Goal: Task Accomplishment & Management: Manage account settings

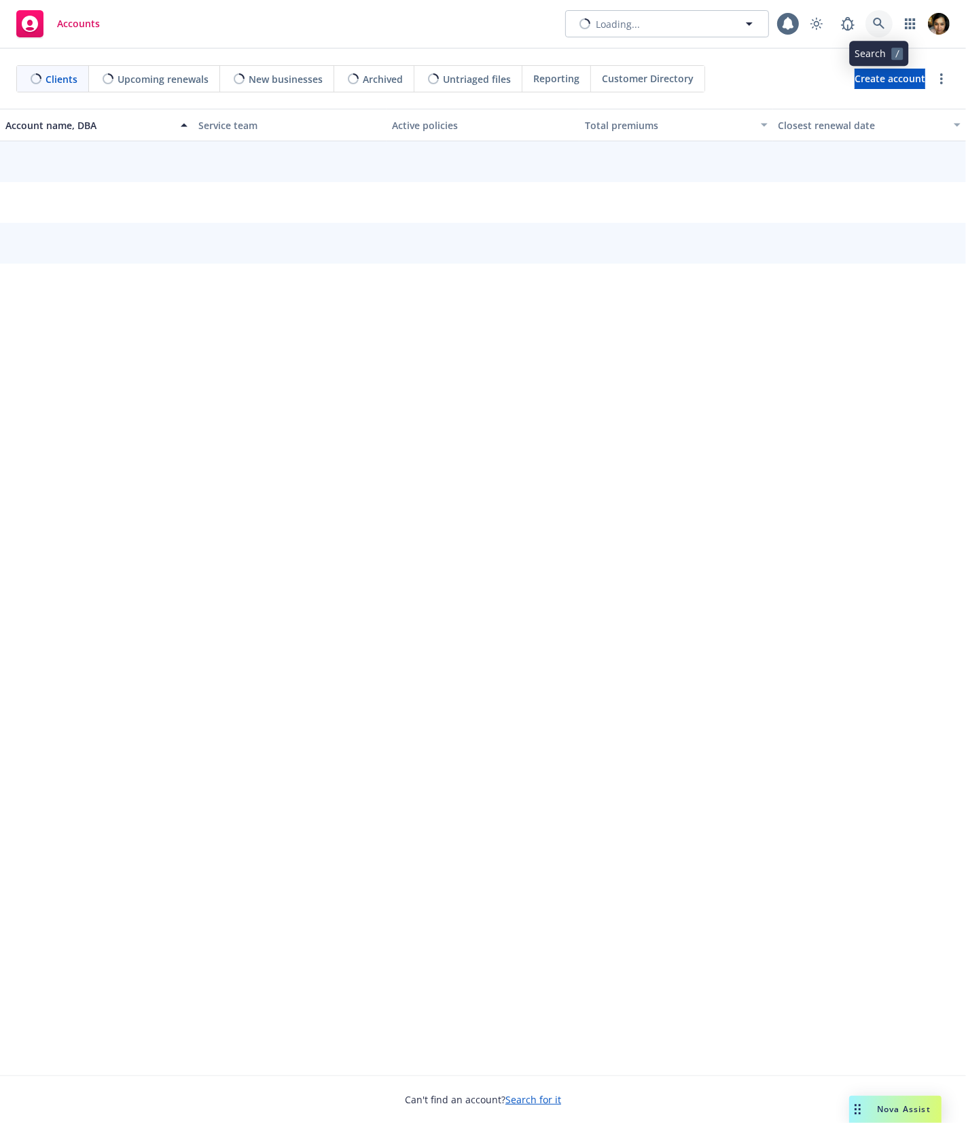
click at [879, 20] on icon at bounding box center [879, 24] width 12 height 12
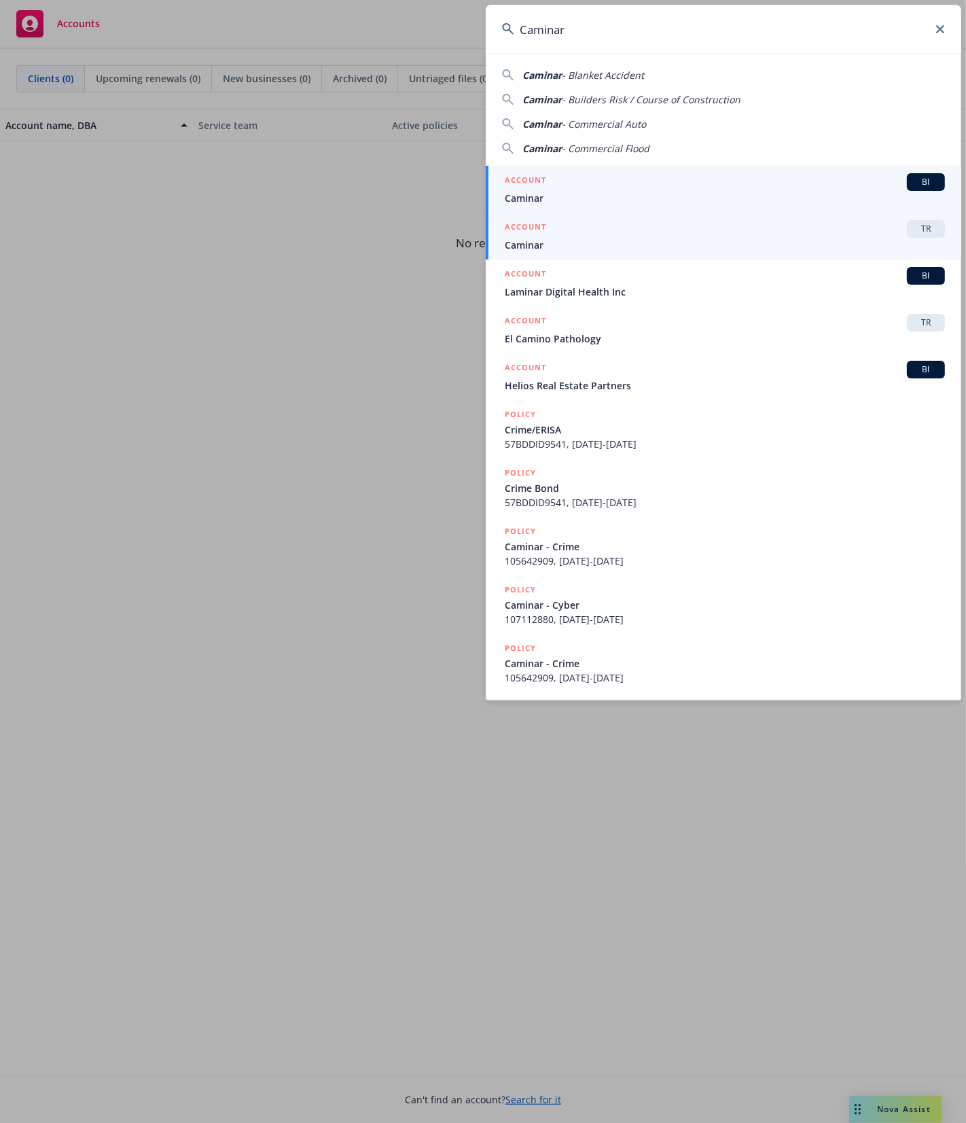
type input "Caminar"
click at [629, 240] on span "Caminar" at bounding box center [725, 245] width 440 height 14
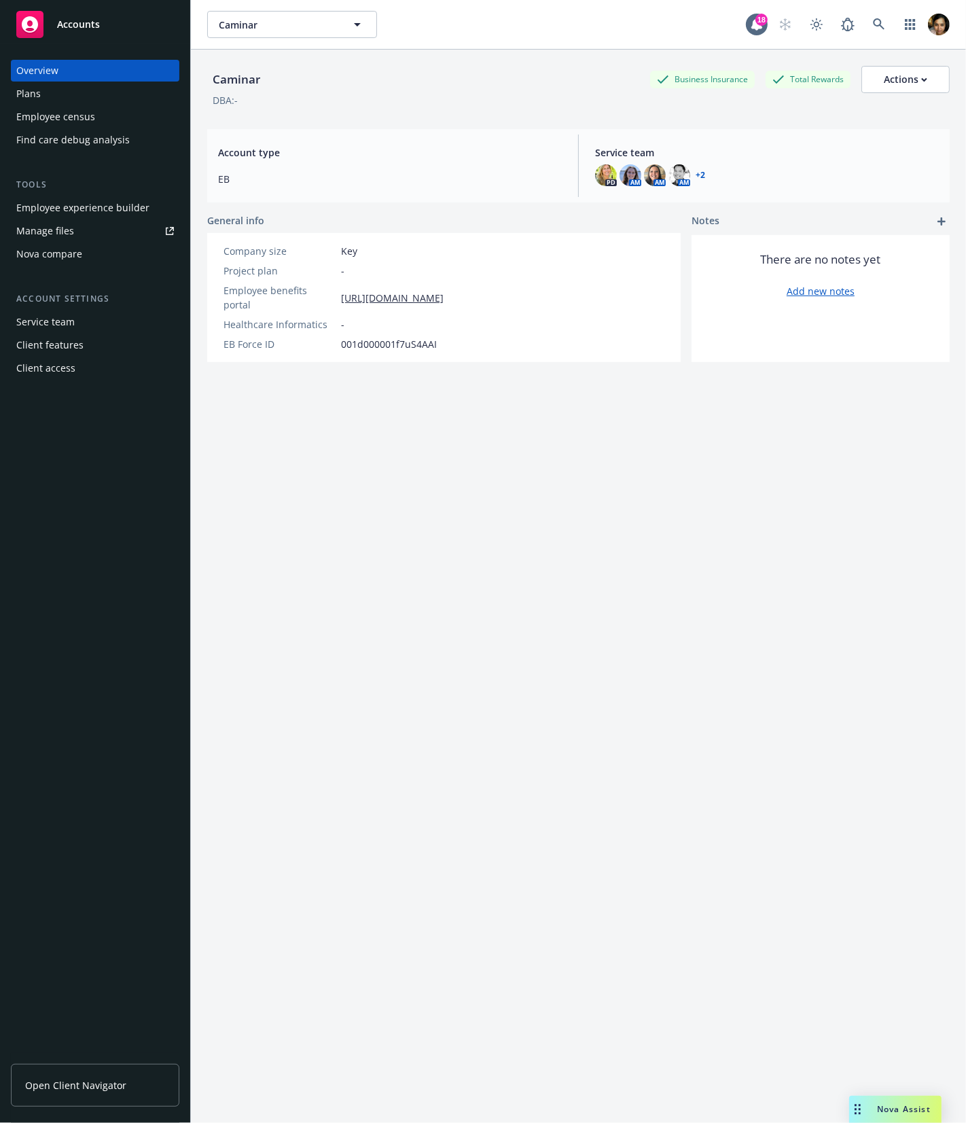
click at [64, 200] on div "Employee experience builder" at bounding box center [82, 208] width 133 height 22
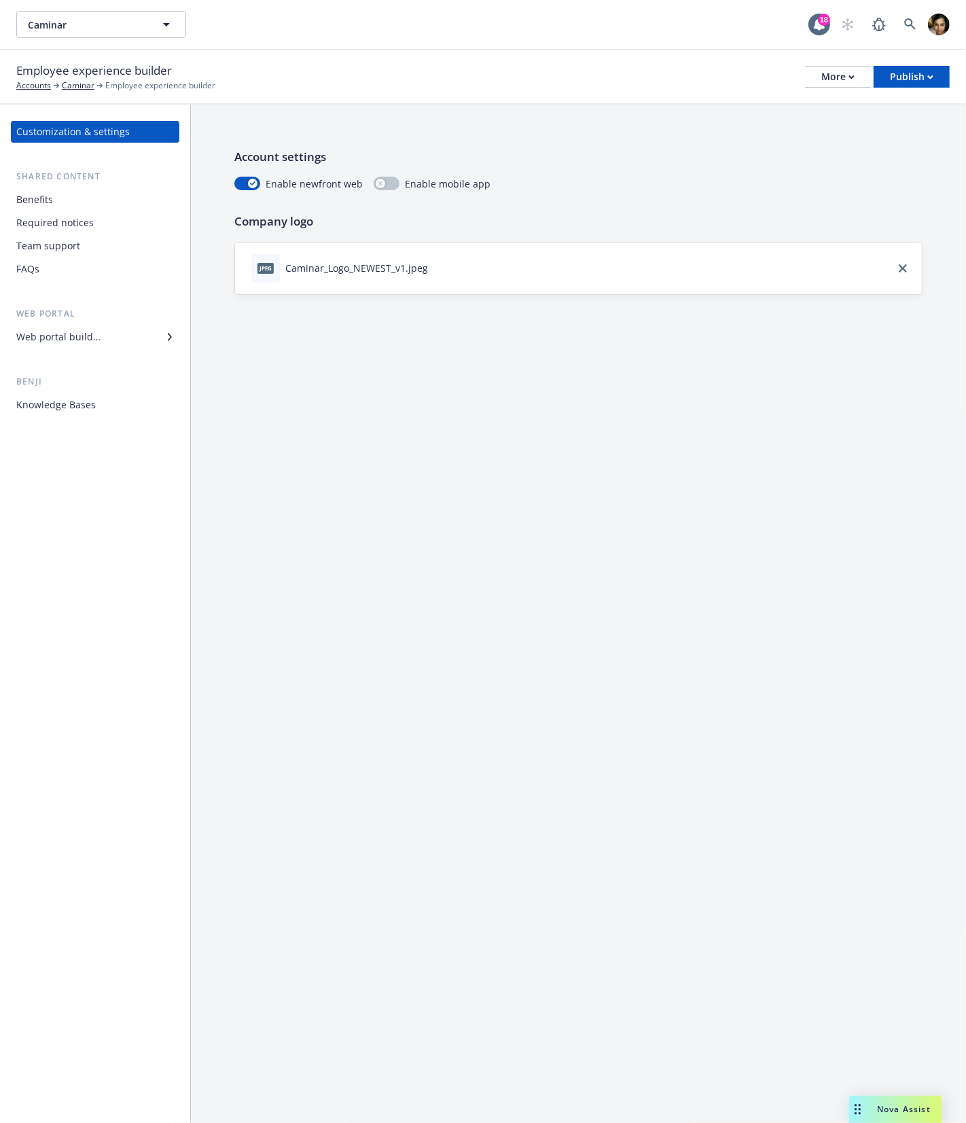
click at [309, 183] on span "Enable newfront web" at bounding box center [314, 184] width 97 height 14
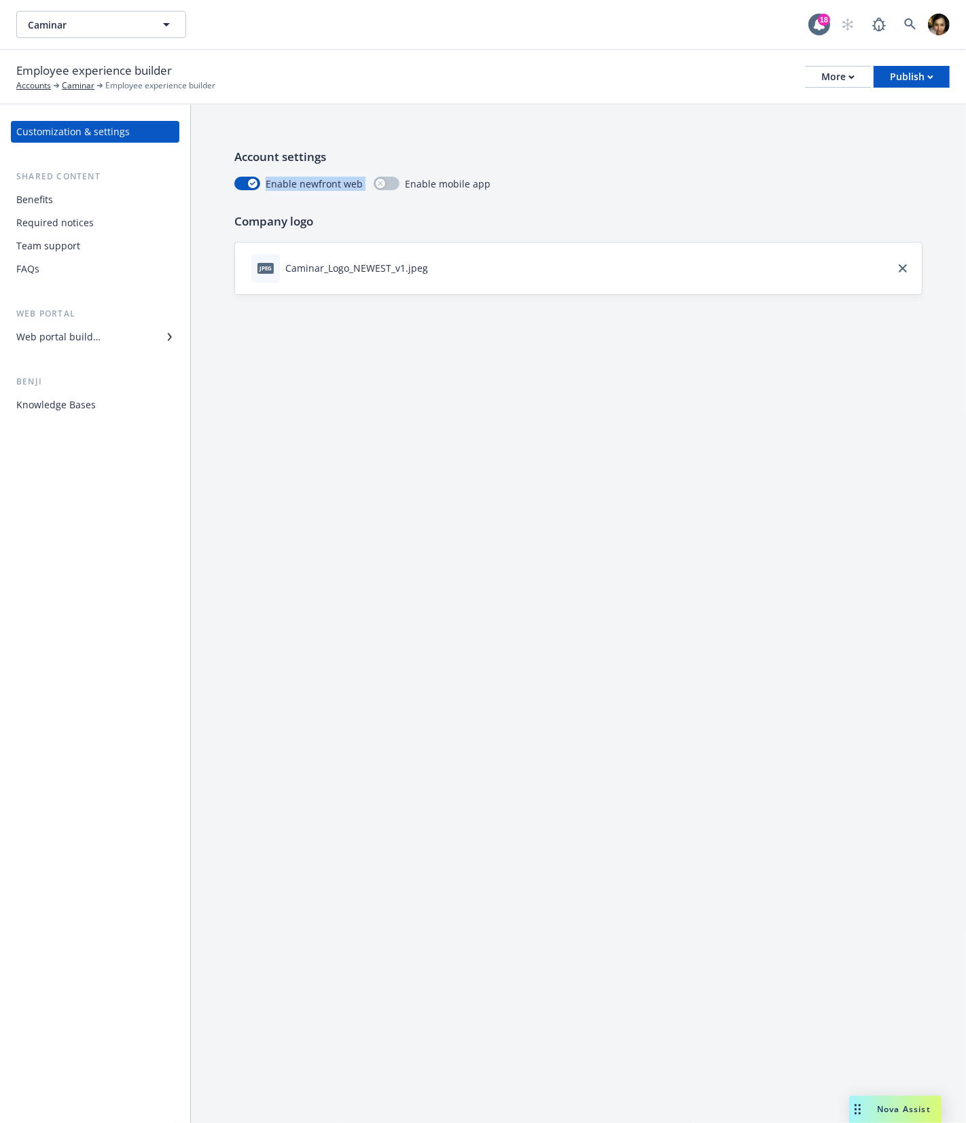
click at [309, 183] on span "Enable newfront web" at bounding box center [314, 184] width 97 height 14
click at [904, 75] on div "Publish" at bounding box center [911, 77] width 43 height 20
click at [832, 81] on div "More" at bounding box center [838, 77] width 33 height 20
click at [805, 133] on link "Copy portal link" at bounding box center [769, 134] width 201 height 27
